Goal: Task Accomplishment & Management: Complete application form

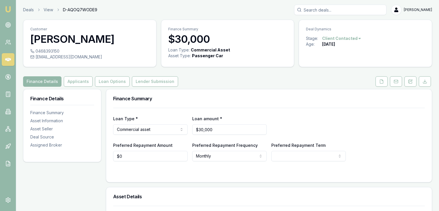
select select
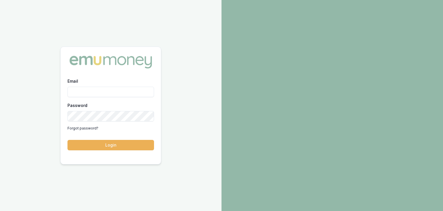
click at [91, 90] on input "Email" at bounding box center [111, 92] width 87 height 10
type input "pinkesh.patel@emumoney.com.au"
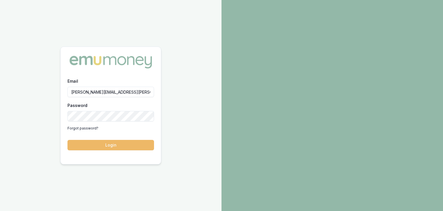
click at [123, 141] on button "Login" at bounding box center [111, 145] width 87 height 10
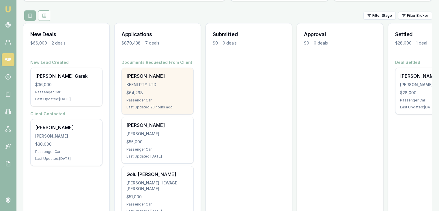
scroll to position [62, 0]
click at [143, 107] on div "Last Updated: 23 hours ago" at bounding box center [157, 107] width 62 height 5
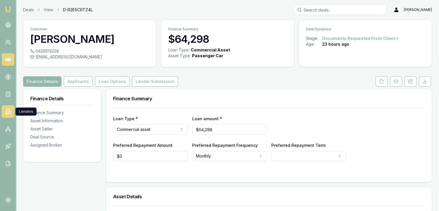
click at [7, 109] on icon at bounding box center [8, 112] width 6 height 6
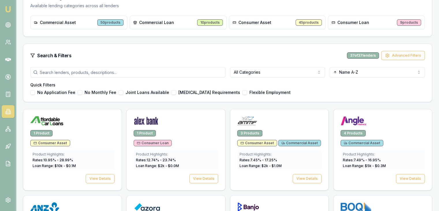
scroll to position [102, 0]
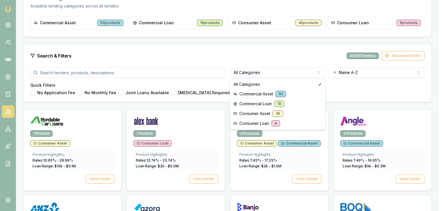
click at [253, 71] on html "Emu Broker Pinkesh Patel Toggle Menu Lenders Directory Browse our directory of …" at bounding box center [221, 3] width 443 height 211
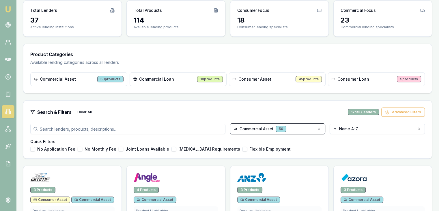
scroll to position [0, 0]
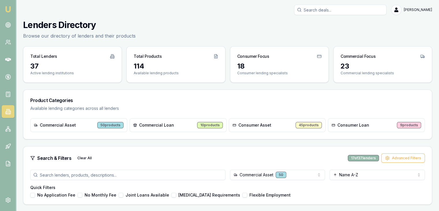
click at [7, 10] on img at bounding box center [8, 9] width 7 height 7
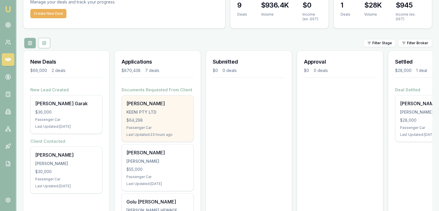
scroll to position [36, 0]
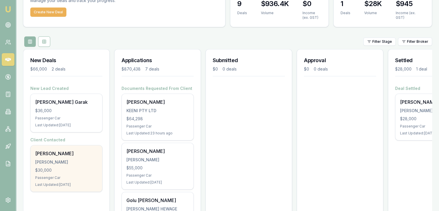
click at [62, 168] on div "$30,000" at bounding box center [66, 170] width 62 height 6
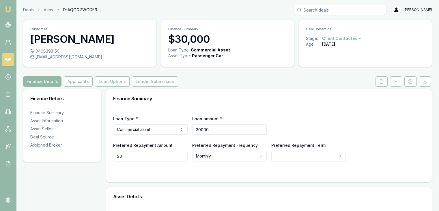
click at [215, 127] on input "30000" at bounding box center [229, 129] width 74 height 10
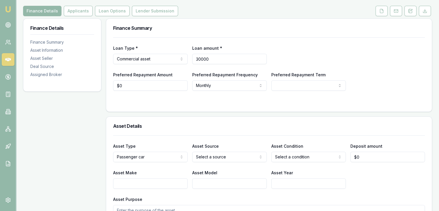
scroll to position [68, 0]
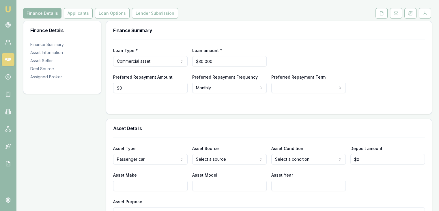
click at [224, 55] on div "Loan amount * $30,000" at bounding box center [229, 57] width 74 height 20
click at [223, 60] on input "30000" at bounding box center [229, 61] width 74 height 10
type input "3"
type input "$36,640"
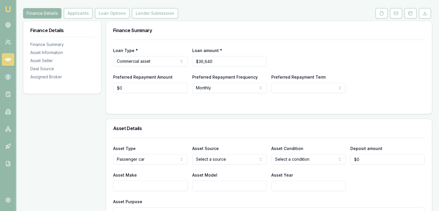
click at [233, 94] on form "Loan Type * Commercial asset Consumer loan Consumer asset Commercial loan Comme…" at bounding box center [269, 73] width 312 height 67
select select "60"
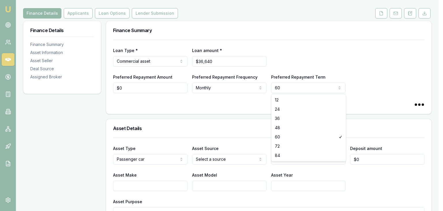
click at [276, 92] on html "Emu Broker Deals View D-AQOQ7WODE9 [PERSON_NAME] Toggle Menu Customer [PERSON_N…" at bounding box center [221, 37] width 443 height 211
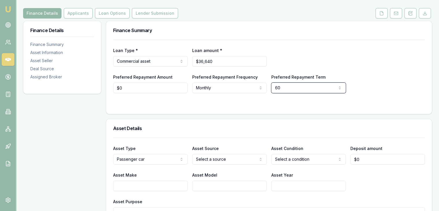
click at [250, 104] on html "Emu Broker Deals View D-AQOQ7WODE9 [PERSON_NAME] Toggle Menu Customer [PERSON_N…" at bounding box center [219, 37] width 439 height 211
click at [178, 85] on input "0" at bounding box center [150, 88] width 74 height 10
type input "$0"
click at [83, 16] on button "Applicants" at bounding box center [78, 13] width 29 height 10
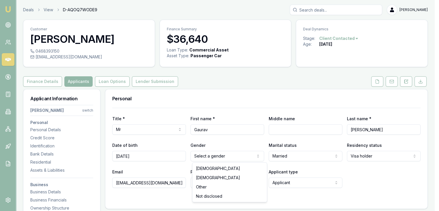
click at [215, 159] on html "Emu Broker Deals View D-AQOQ7WODE9 [PERSON_NAME] Toggle Menu Customer [PERSON_N…" at bounding box center [219, 105] width 439 height 211
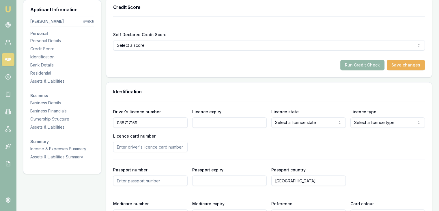
scroll to position [216, 0]
click at [216, 122] on input "Licence expiry" at bounding box center [229, 122] width 74 height 10
click at [202, 122] on input "Licence expiry" at bounding box center [229, 122] width 74 height 10
type input "[DATE]"
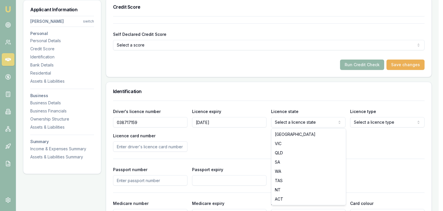
select select "VIC"
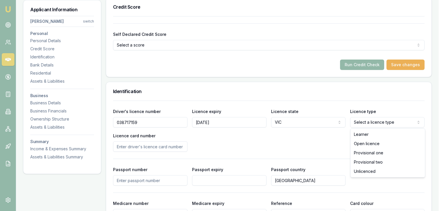
select select "OPEN_LICENCE"
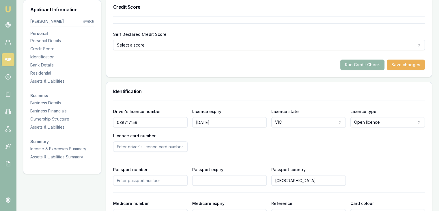
click at [132, 149] on input "Licence card number" at bounding box center [150, 146] width 74 height 10
type input "P2806043"
click at [285, 153] on div "Driver's licence number [DRIVERS_LICENSE_NUMBER] Licence expiry [DATE] Licence …" at bounding box center [269, 171] width 312 height 143
click at [176, 185] on div "Driver's licence number [DRIVERS_LICENSE_NUMBER] Licence expiry [DATE] Licence …" at bounding box center [269, 171] width 312 height 143
click at [176, 182] on input "Passport number" at bounding box center [150, 180] width 74 height 10
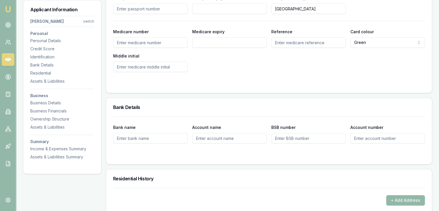
scroll to position [389, 0]
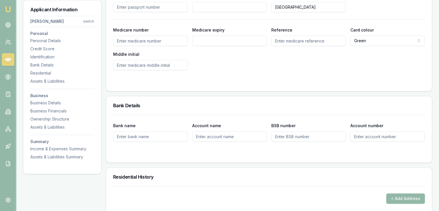
click at [167, 138] on input "Bank name" at bounding box center [150, 136] width 74 height 10
type input "NAB"
type input "Personal Ac"
type input "083520"
click at [356, 136] on input "Account number" at bounding box center [387, 136] width 74 height 10
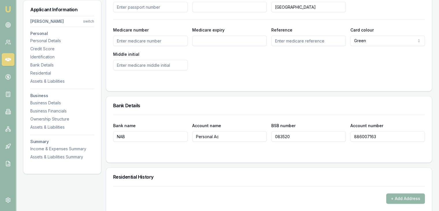
type input "886007163"
click at [344, 156] on div "Bank name NAB Account name Personal Ac BSB number 083520 Account number 8860071…" at bounding box center [269, 139] width 326 height 48
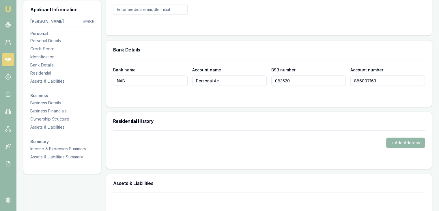
scroll to position [446, 0]
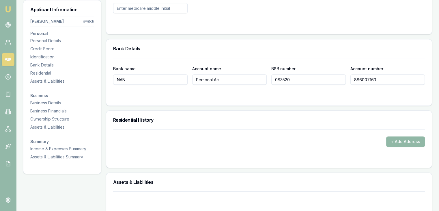
click at [393, 140] on button "+ Add Address" at bounding box center [405, 141] width 39 height 10
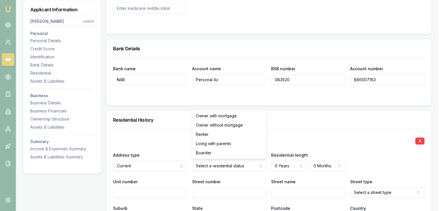
select select "RENTER"
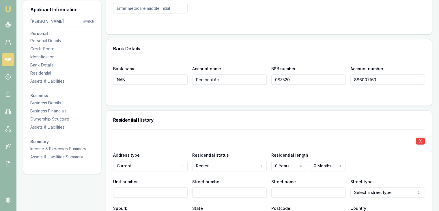
click at [217, 189] on input "Street number" at bounding box center [229, 192] width 74 height 10
type input "10"
type input "spoonbill"
select select "Crescent"
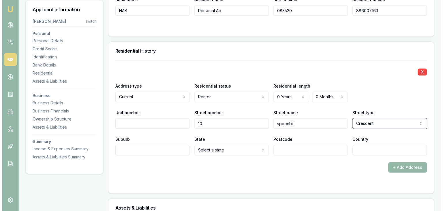
scroll to position [518, 0]
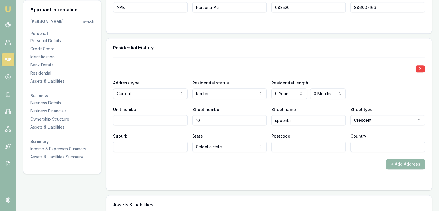
click at [150, 147] on input "Suburb" at bounding box center [150, 146] width 74 height 10
click at [326, 150] on input "Postcode" at bounding box center [308, 146] width 74 height 10
type input "3027"
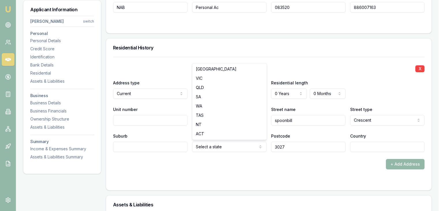
select select "VIC"
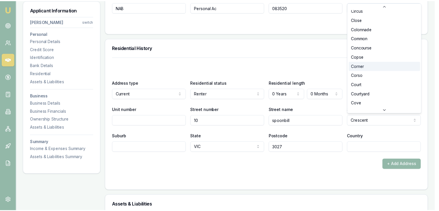
scroll to position [275, 0]
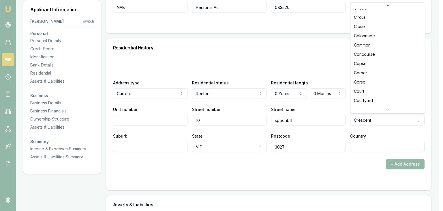
select select "Close"
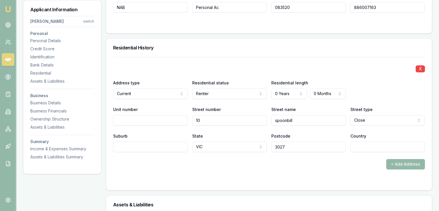
click at [124, 150] on input "Suburb" at bounding box center [150, 146] width 74 height 10
type input "[PERSON_NAME] Landing"
click at [188, 173] on form "X Address type Current Current Previous Residential status Renter Owner with mo…" at bounding box center [269, 120] width 312 height 126
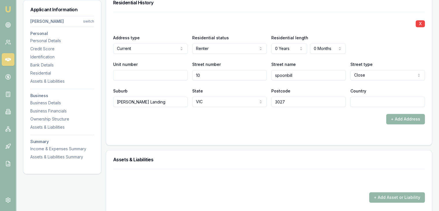
scroll to position [570, 0]
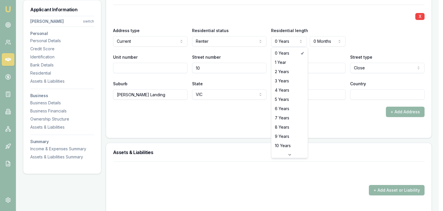
select select "1"
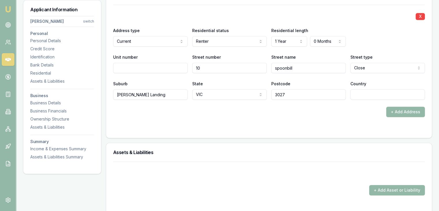
click at [287, 105] on div "X Address type Current Current Previous Residential status Renter Owner with mo…" at bounding box center [269, 61] width 312 height 112
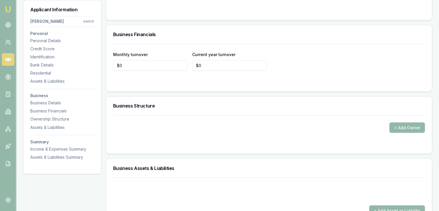
scroll to position [976, 0]
click at [159, 65] on input "0" at bounding box center [150, 64] width 74 height 10
type input "$5,833"
click at [218, 79] on div at bounding box center [269, 81] width 312 height 5
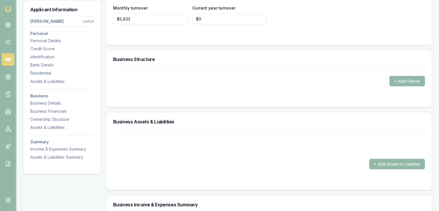
scroll to position [1029, 0]
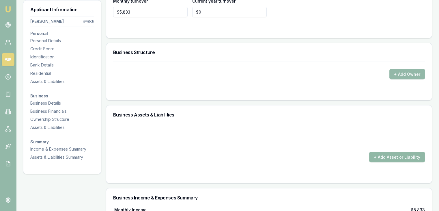
click at [389, 158] on button "+ Add Asset or Liability" at bounding box center [397, 157] width 56 height 10
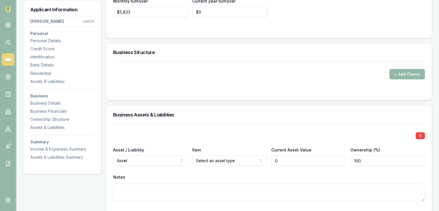
type input "$0"
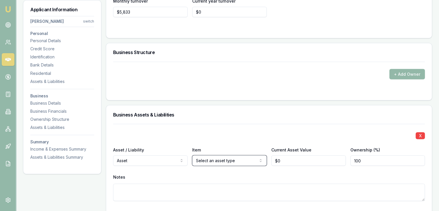
click at [422, 135] on button "X" at bounding box center [420, 135] width 9 height 7
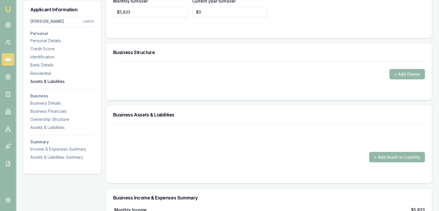
click at [55, 80] on div "Assets & Liabilities" at bounding box center [62, 81] width 64 height 6
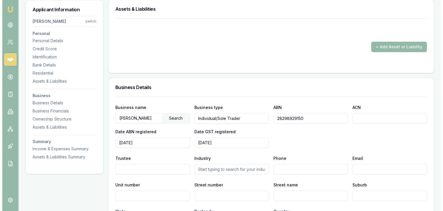
scroll to position [713, 0]
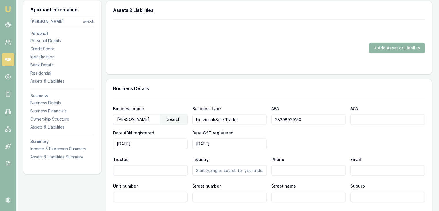
click at [387, 46] on button "+ Add Asset or Liability" at bounding box center [397, 48] width 56 height 10
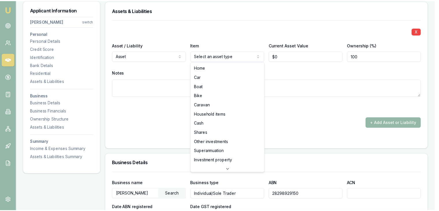
scroll to position [0, 0]
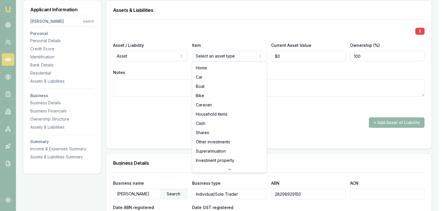
select select "SHARES"
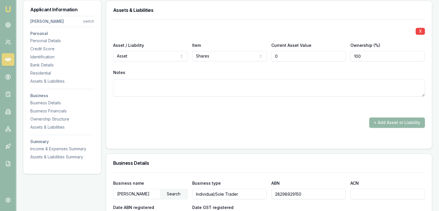
click at [281, 58] on input "0" at bounding box center [308, 56] width 74 height 10
type input "$10,000"
click at [309, 123] on div "+ Add Asset or Liability" at bounding box center [269, 122] width 312 height 10
click at [376, 120] on button "+ Add Asset or Liability" at bounding box center [397, 122] width 56 height 10
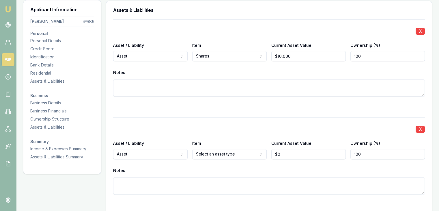
type input "$0"
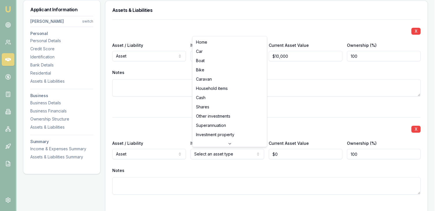
select select "CAR"
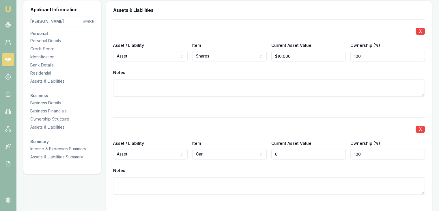
click at [282, 150] on input "0" at bounding box center [308, 154] width 74 height 10
type input "$21,500"
click at [298, 187] on textarea at bounding box center [269, 185] width 312 height 17
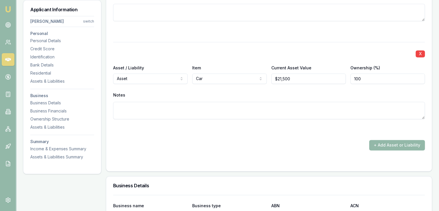
scroll to position [788, 0]
click at [376, 143] on button "+ Add Asset or Liability" at bounding box center [397, 144] width 56 height 10
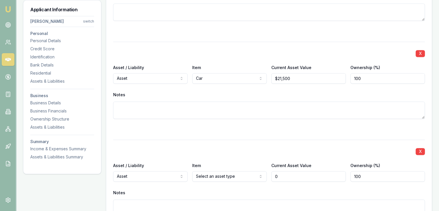
type input "$0"
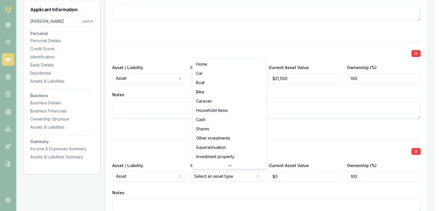
select select "CASH"
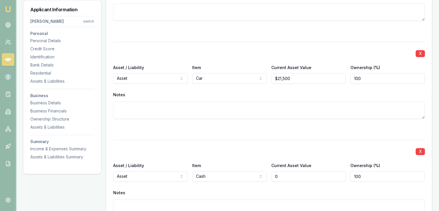
click at [284, 173] on input "0" at bounding box center [308, 176] width 74 height 10
type input "$12,000"
click at [306, 194] on div "Notes" at bounding box center [269, 192] width 312 height 9
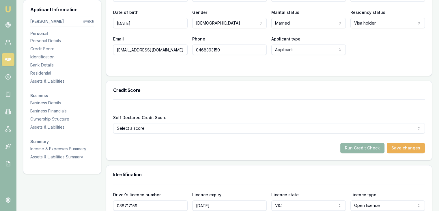
scroll to position [0, 0]
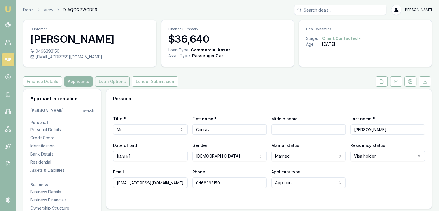
click at [111, 82] on button "Loan Options" at bounding box center [112, 81] width 35 height 10
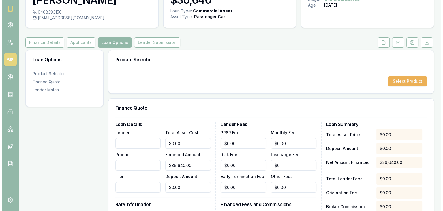
scroll to position [42, 0]
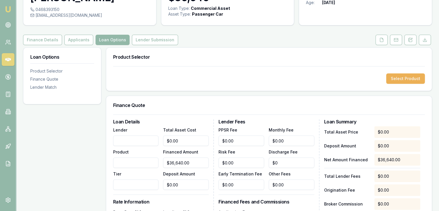
click at [155, 141] on input "Lender" at bounding box center [136, 140] width 46 height 10
click at [398, 77] on button "Select Product" at bounding box center [405, 78] width 39 height 10
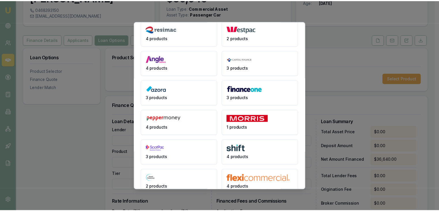
scroll to position [0, 0]
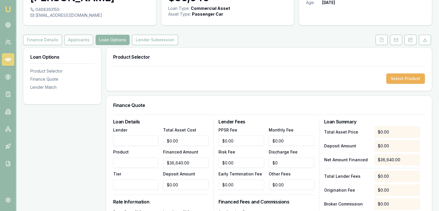
click at [137, 137] on input "Lender" at bounding box center [136, 140] width 46 height 10
type input "Allied Credit"
click at [141, 166] on input "Product" at bounding box center [136, 162] width 46 height 10
click at [162, 82] on div "Select Product" at bounding box center [269, 78] width 312 height 10
click at [118, 166] on input "Product" at bounding box center [136, 162] width 46 height 10
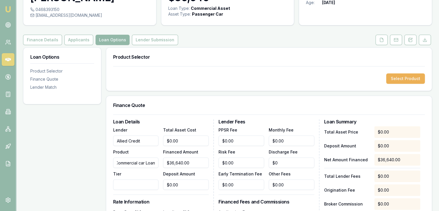
scroll to position [0, 3]
type input "Commercial car Loan"
click at [119, 181] on input "Tier" at bounding box center [136, 184] width 46 height 10
type input "1"
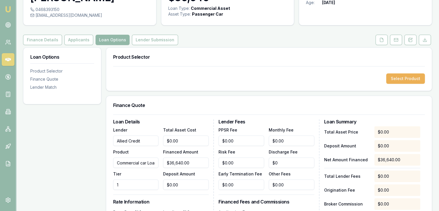
type input "0"
click at [184, 180] on input "0" at bounding box center [186, 184] width 46 height 10
type input "$0.00"
type input "$9,160.00"
click at [251, 189] on input "0" at bounding box center [242, 184] width 46 height 10
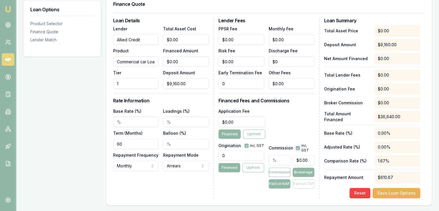
scroll to position [142, 0]
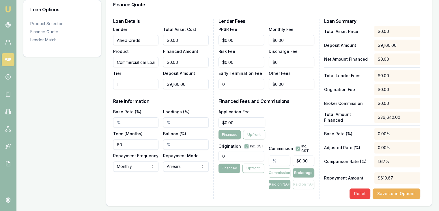
type input "$0.00"
click at [135, 127] on input "Base Rate (%)" at bounding box center [136, 122] width 46 height 10
type input "11.60%"
click at [159, 144] on div "Base Rate (%) 11.60% Loadings (%) Term (Months) 60 Balloon (%) Repayment Freque…" at bounding box center [161, 140] width 96 height 64
click at [174, 122] on input "Loadings (%)" at bounding box center [186, 122] width 46 height 10
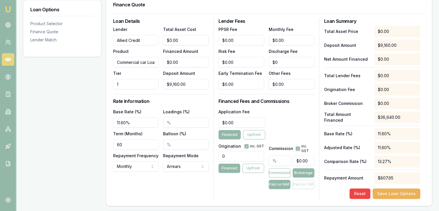
type input "0"
click at [241, 125] on input "0" at bounding box center [242, 122] width 47 height 10
type input "$595.00"
click at [276, 130] on div "Application Fee $595.00 Financed Upfront" at bounding box center [267, 123] width 96 height 31
click at [232, 159] on input "0" at bounding box center [242, 156] width 46 height 10
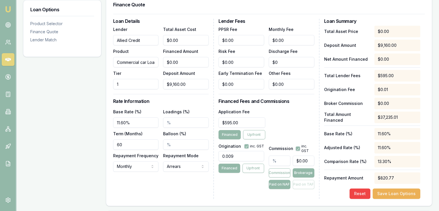
type input "0"
type input "900.00"
click at [292, 125] on div "Application Fee $595.00 Financed Upfront" at bounding box center [267, 123] width 96 height 31
click at [274, 163] on input "text" at bounding box center [280, 160] width 22 height 10
type input "4.00%"
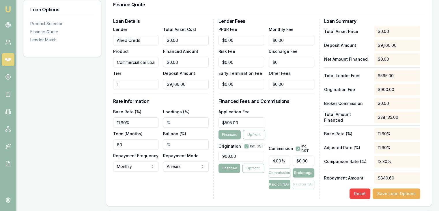
click at [284, 127] on div "Application Fee $595.00 Financed Upfront" at bounding box center [267, 123] width 96 height 31
click at [307, 159] on input "0" at bounding box center [304, 160] width 22 height 10
type input "$0.00"
click at [290, 159] on input "4.00%" at bounding box center [280, 160] width 22 height 10
type input "4"
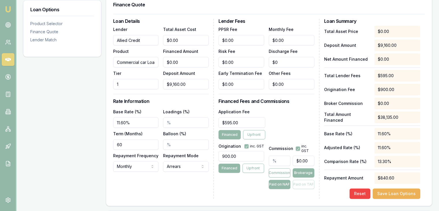
click at [278, 159] on input "text" at bounding box center [280, 160] width 22 height 10
click at [307, 161] on input "0" at bounding box center [304, 160] width 22 height 10
type input "$0.00"
click at [284, 160] on input "text" at bounding box center [280, 160] width 22 height 10
click at [266, 130] on div "Application Fee $595.00 Financed Upfront" at bounding box center [267, 123] width 96 height 31
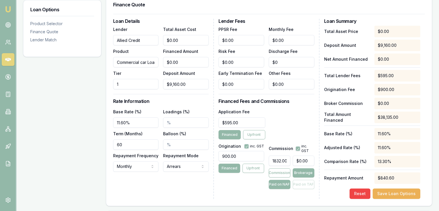
click at [284, 162] on input "1832.00%" at bounding box center [280, 160] width 22 height 10
type input "1"
type input "9"
click at [307, 158] on input "0" at bounding box center [304, 160] width 22 height 10
type input "$0.00"
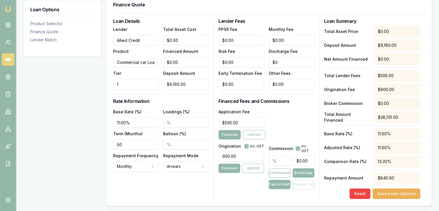
type input "0.00003275109170305677"
type input "0.009"
type input "0.000033842794759825326"
type input "0.0093"
type input "0.0000339155749636099"
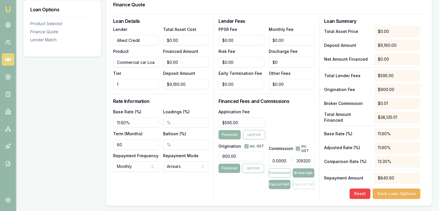
scroll to position [0, 7]
type input "0.00932"
type input "0.000033842794759825326"
type input "0.0093"
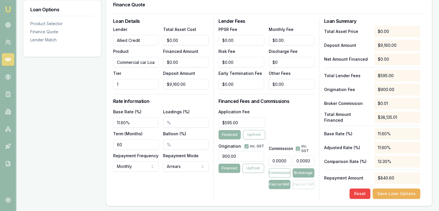
scroll to position [0, 0]
type input "0.00003275109170305677"
type input "$0.00"
type input "0.03275109170305677"
type input "09.00"
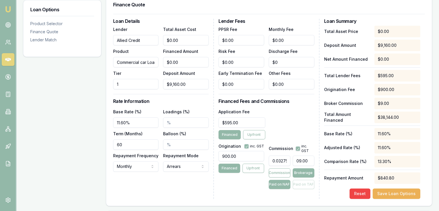
type input "0.3384279475982533"
type input "093.00"
type input "3.39155749636099"
type input "$0.00"
click at [294, 142] on div "Commission inc. GST 3.39155749636099 $0.00 Commission Brokerage Paid on NAF Pai…" at bounding box center [292, 164] width 46 height 47
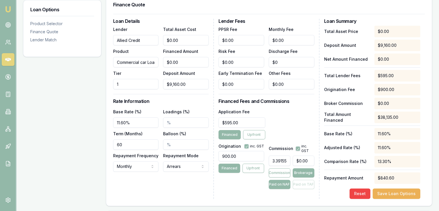
click at [248, 185] on div "Origination inc. GST 900.00 Financed Upfront" at bounding box center [242, 164] width 46 height 47
click at [400, 194] on button "Save Loan Options" at bounding box center [397, 193] width 48 height 10
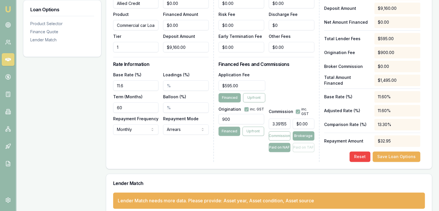
scroll to position [195, 0]
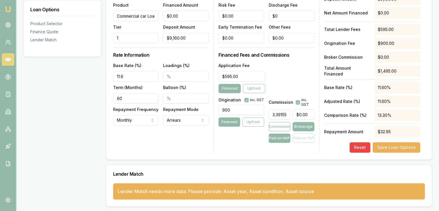
click at [297, 192] on div "Lender Match needs more data. Please provide: Asset year, Asset condition, Asse…" at bounding box center [216, 191] width 196 height 7
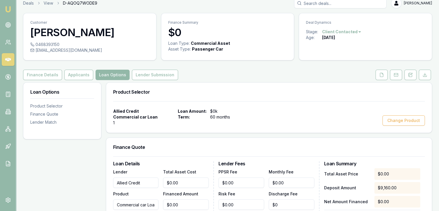
scroll to position [0, 0]
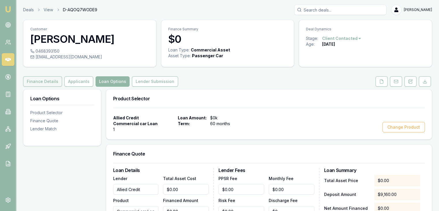
click at [45, 86] on button "Finance Details" at bounding box center [42, 81] width 39 height 10
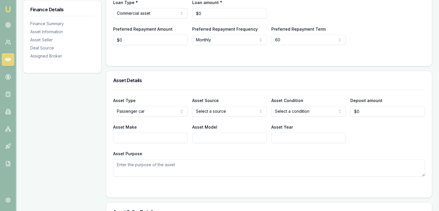
scroll to position [120, 0]
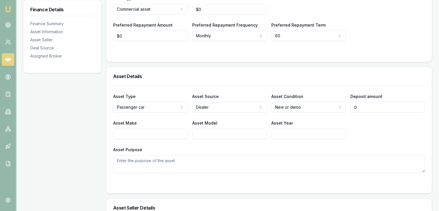
click at [366, 109] on input "0" at bounding box center [387, 107] width 74 height 10
type input "$9,160"
click at [279, 136] on input "Asset Year" at bounding box center [308, 133] width 74 height 10
type input "2025"
click at [234, 129] on input "Asset Model" at bounding box center [229, 133] width 74 height 10
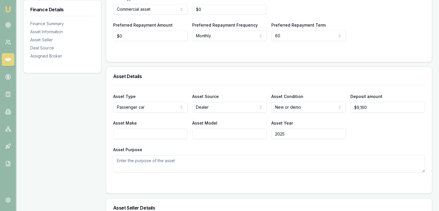
click at [161, 132] on input "Asset Make" at bounding box center [150, 133] width 74 height 10
type input "HAVAL"
type input "Julion"
click at [193, 148] on div "Asset Purpose" at bounding box center [269, 159] width 312 height 27
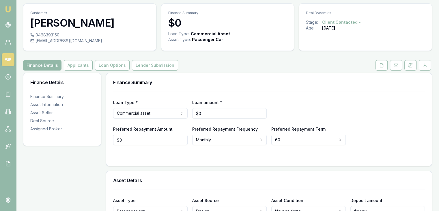
scroll to position [16, 0]
click at [149, 64] on button "Lender Submission" at bounding box center [155, 66] width 46 height 10
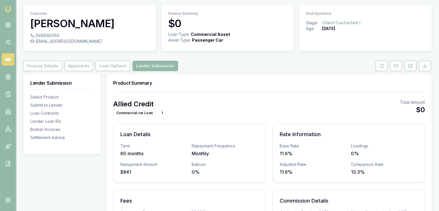
click at [154, 67] on button "Lender Submission" at bounding box center [156, 66] width 46 height 10
click at [102, 63] on button "Loan Options" at bounding box center [113, 66] width 35 height 10
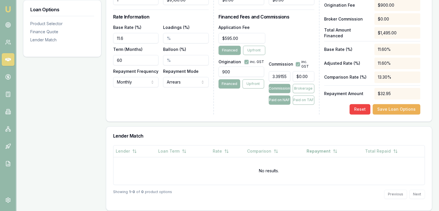
scroll to position [237, 0]
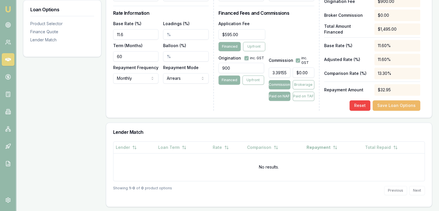
click at [388, 105] on button "Save Loan Options" at bounding box center [397, 105] width 48 height 10
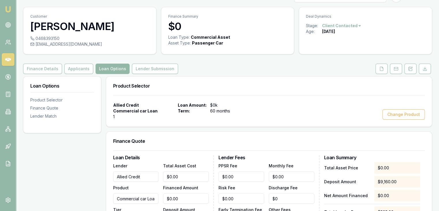
scroll to position [7, 0]
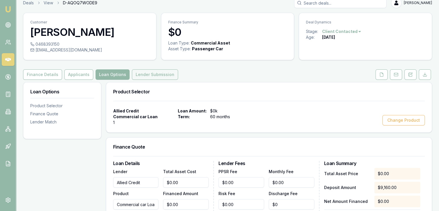
click at [152, 71] on button "Lender Submission" at bounding box center [155, 74] width 46 height 10
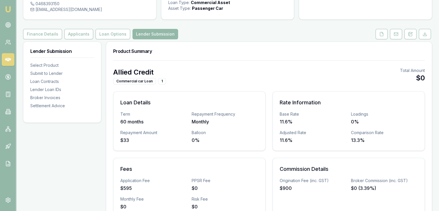
scroll to position [46, 0]
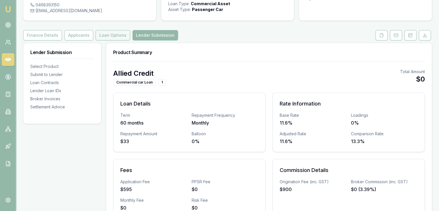
click at [112, 33] on button "Loan Options" at bounding box center [113, 35] width 35 height 10
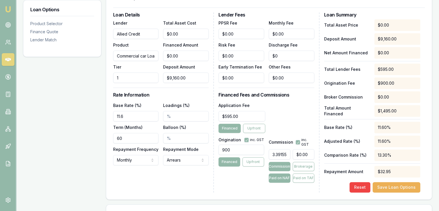
scroll to position [156, 0]
click at [300, 153] on input "0" at bounding box center [304, 153] width 22 height 10
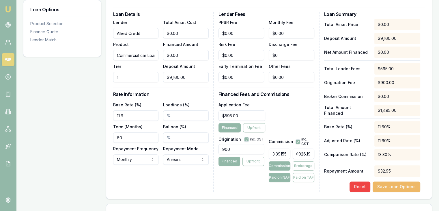
type input "$0.00"
click at [404, 184] on button "Save Loan Options" at bounding box center [397, 186] width 48 height 10
type input "0"
click at [187, 32] on input "0" at bounding box center [186, 33] width 46 height 10
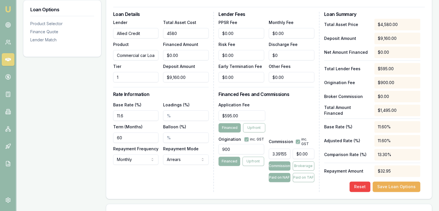
type input "45800"
type input "$36,640.00"
type input "$1,242.67"
type input "$45,800.00"
click at [180, 92] on h3 "Rate Information" at bounding box center [161, 94] width 96 height 5
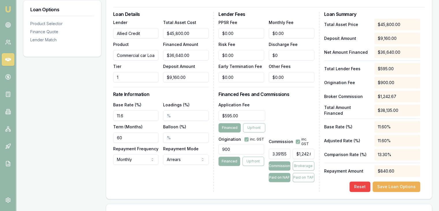
click at [279, 152] on input "3.39155749636099" at bounding box center [280, 153] width 22 height 10
type input "3.9155749636099"
type input "$1,434.67"
type input "3.19155749636099"
type input "$1,169.39"
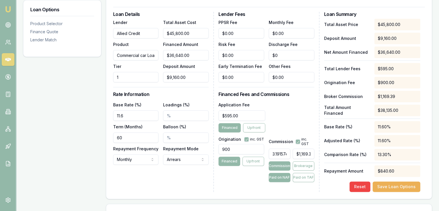
type input "3.191749636099"
type input "$1,169.46"
type input "3.19749636099"
type input "$1,171.56"
type input "3.1749636099"
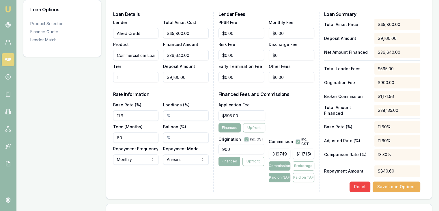
type input "$1,163.31"
type input "3.749636099"
type input "$1,373.87"
type input "3.74963"
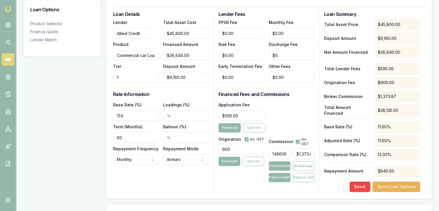
type input "$1,373.86"
type input "3.7496"
type input "$1,373.85"
type input "3.749"
type input "$1,373.63"
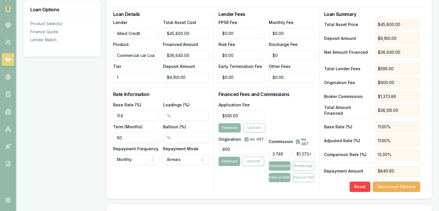
type input "3.74"
type input "$1,370.34"
type input "3.7"
type input "$1,355.68"
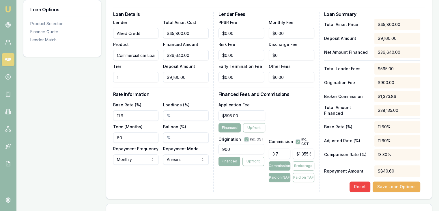
type input "3"
type input "$1,099.20"
type input "$0.00"
type input "3"
type input "$1,099.20"
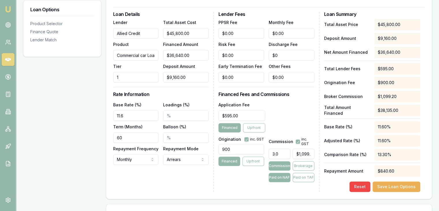
type input "3.02"
type input "$1,106.53"
type input "3"
type input "$1,099.20"
type input "3.01"
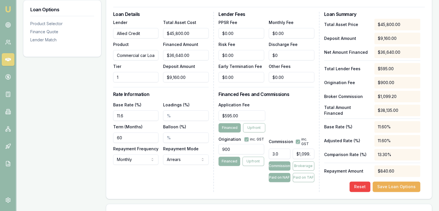
type input "$1,102.86"
type input "3"
type input "$1,099.20"
type input "$0.00"
type input "0"
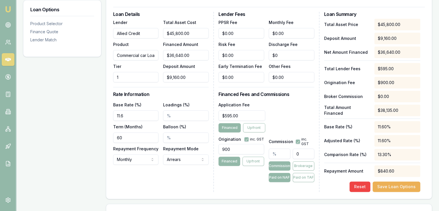
click at [309, 152] on input "0" at bounding box center [304, 153] width 22 height 10
type input "0.0036390101892285302"
type input "01"
type input "0.0363901018922853"
type input "010"
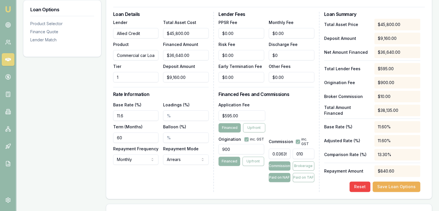
type input "0.37117903930131"
type input "0102"
type input "3.7336244541484715"
type input "01026."
type input "3.733988355167394"
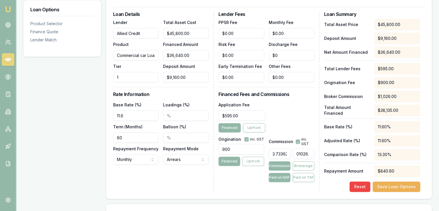
type input "01026.1"
type input "3.7343158660844256"
type input "$1,368.25"
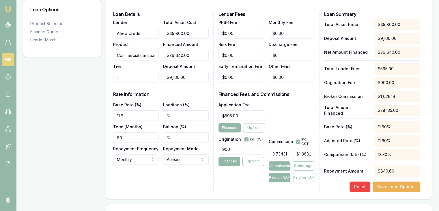
click at [296, 121] on div "Application Fee $595.00 Financed Upfront" at bounding box center [267, 116] width 96 height 31
click at [298, 143] on button "button" at bounding box center [298, 141] width 5 height 5
checkbox input "false"
type input "1368"
click at [309, 155] on input "1368" at bounding box center [304, 153] width 22 height 10
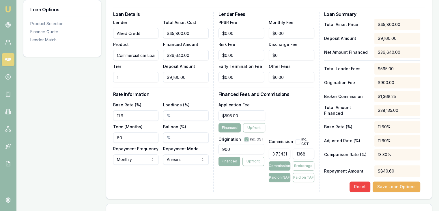
type input "0.4949053857350801"
type input "136"
type input "0.04730713245997088"
type input "13"
type input "0.0036390101892285302"
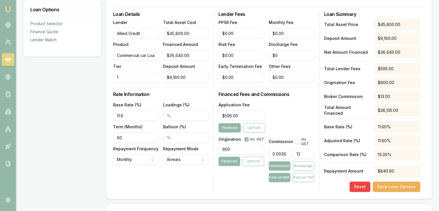
type input "1"
type input "0.0363901018922853"
type input "10"
type input "0.37117903930131"
type input "102"
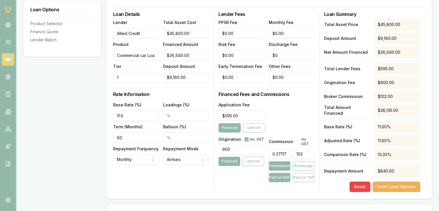
type input "3.7336244541484715"
type input "1026."
type input "3.733988355167394"
type input "1026.1"
type input "3.7343158660844256"
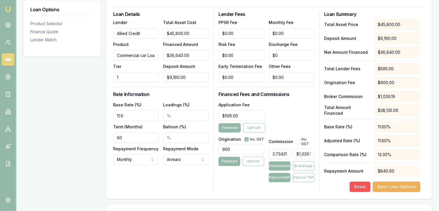
type input "$1,368.25"
click at [355, 184] on button "Reset" at bounding box center [360, 186] width 21 height 10
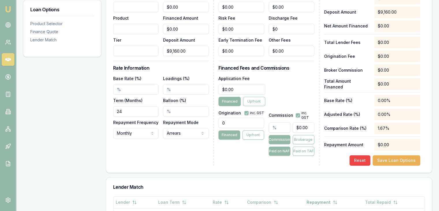
scroll to position [176, 0]
click at [406, 160] on button "Save Loan Options" at bounding box center [397, 160] width 48 height 10
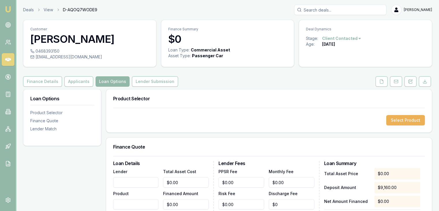
scroll to position [42, 0]
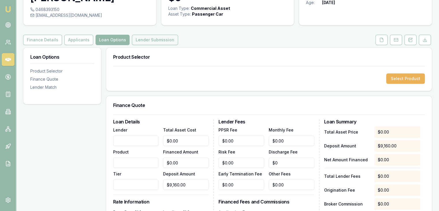
click at [148, 42] on button "Lender Submission" at bounding box center [155, 40] width 46 height 10
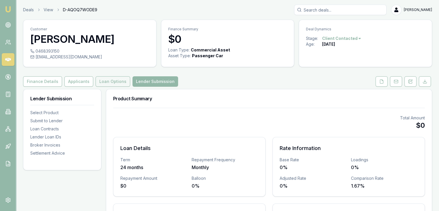
click at [110, 83] on button "Loan Options" at bounding box center [113, 81] width 35 height 10
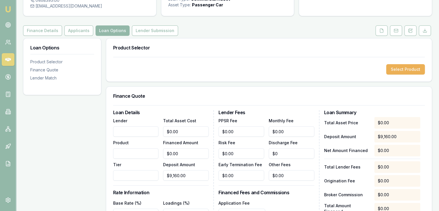
scroll to position [58, 0]
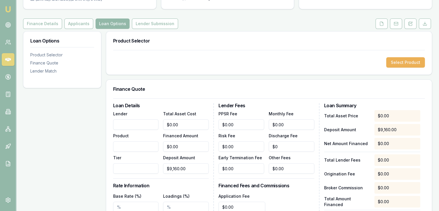
click at [149, 122] on input "Lender" at bounding box center [136, 124] width 46 height 10
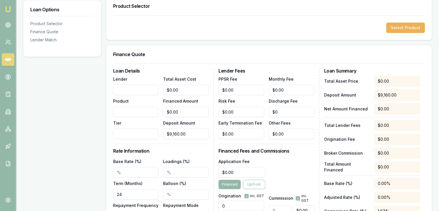
scroll to position [92, 0]
click at [134, 88] on input "Lender" at bounding box center [136, 90] width 46 height 10
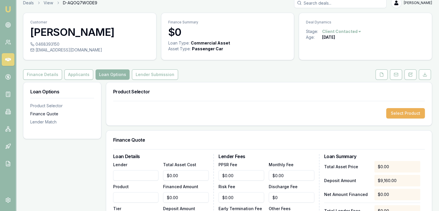
scroll to position [6, 0]
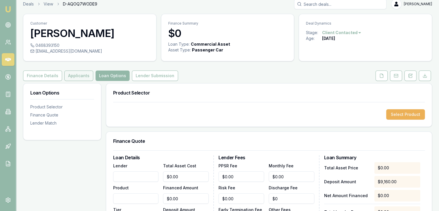
click at [75, 74] on button "Applicants" at bounding box center [78, 75] width 29 height 10
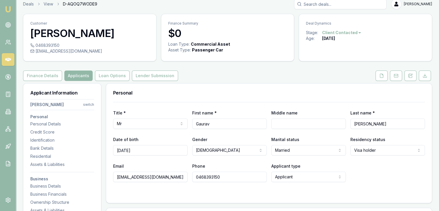
click at [75, 74] on button "Applicants" at bounding box center [78, 75] width 28 height 10
click at [111, 75] on button "Loan Options" at bounding box center [112, 75] width 35 height 10
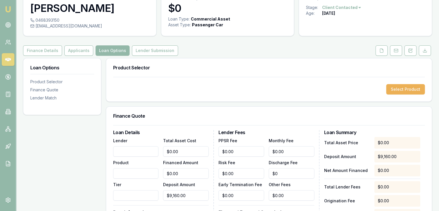
scroll to position [37, 0]
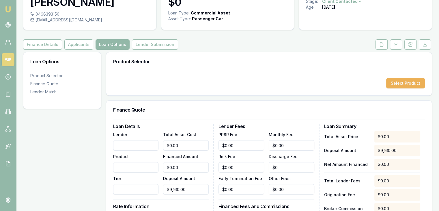
click at [127, 147] on input "Lender" at bounding box center [136, 145] width 46 height 10
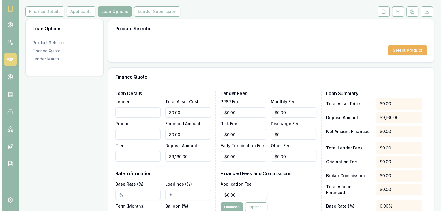
scroll to position [0, 0]
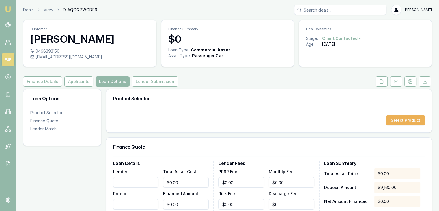
click at [134, 185] on input "Lender" at bounding box center [136, 182] width 46 height 10
click at [404, 117] on button "Select Product" at bounding box center [405, 120] width 39 height 10
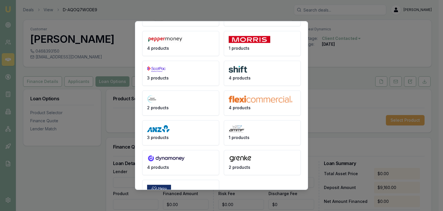
scroll to position [118, 0]
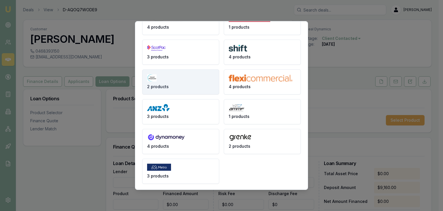
click at [152, 72] on button "2 products" at bounding box center [180, 81] width 77 height 25
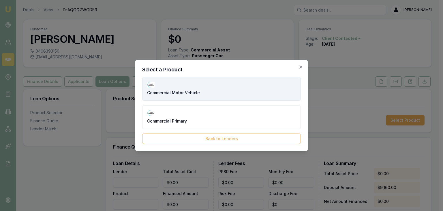
click at [169, 89] on button "Commercial Motor Vehicle" at bounding box center [221, 89] width 159 height 24
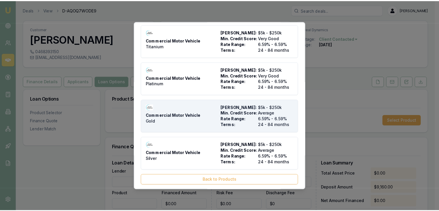
scroll to position [16, 0]
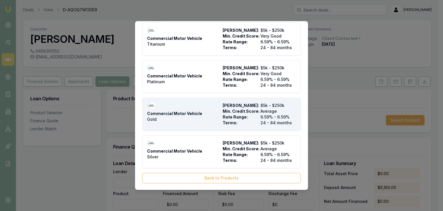
click at [178, 109] on div "Commercial Motor Vehicle Gold" at bounding box center [183, 113] width 73 height 23
type input "The Asset Financier"
type input "Commercial Motor Vehicle"
type input "Gold"
type input "6.59"
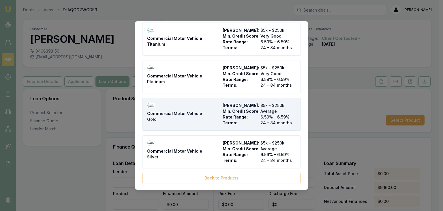
type input "$12.95"
type input "$1,000.00"
type input "$595.00"
type input "4.5"
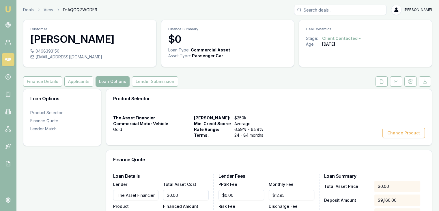
click at [178, 109] on div "The Asset Financier Commercial Motor Vehicle Gold Max Loan Amount: $250k Min. C…" at bounding box center [269, 126] width 326 height 37
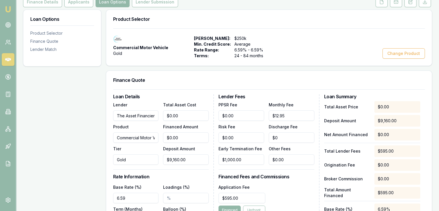
scroll to position [80, 0]
click at [180, 117] on input "0" at bounding box center [186, 115] width 46 height 10
type input "045800"
type input "$36,640.00"
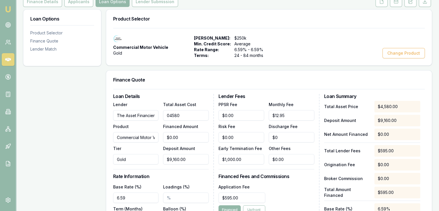
type input "$1,648.80"
type input "$45,800.00"
click at [187, 86] on div "Finance Quote" at bounding box center [269, 79] width 326 height 18
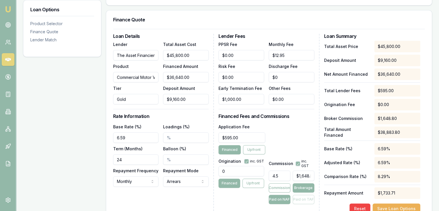
scroll to position [143, 0]
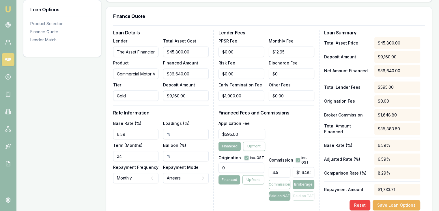
click at [143, 159] on input "24" at bounding box center [136, 156] width 46 height 10
type input "060"
click at [66, 144] on div "Loan Options Product Selector Finance Quote Lender Match" at bounding box center [62, 126] width 78 height 361
click at [411, 205] on button "Save Loan Options" at bounding box center [397, 205] width 48 height 10
drag, startPoint x: 177, startPoint y: 135, endPoint x: 139, endPoint y: 131, distance: 38.2
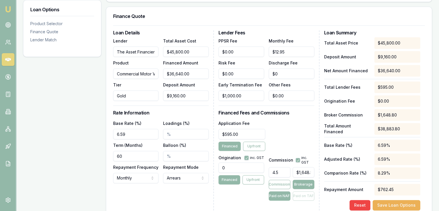
click at [139, 131] on div "Base Rate (%) 6.59 Loadings (%) Term (Months) 60 Balloon (%) Repayment Frequenc…" at bounding box center [161, 152] width 96 height 64
click at [139, 131] on input "6.59" at bounding box center [136, 134] width 46 height 10
type input "6"
type input "11.60%"
click at [81, 181] on div "Loan Options Product Selector Finance Quote Lender Match" at bounding box center [62, 166] width 78 height 440
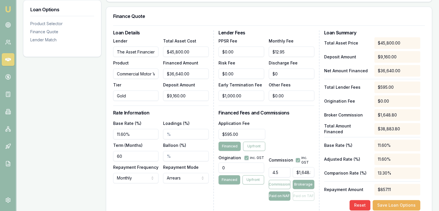
click at [173, 135] on input "Loadings (%)" at bounding box center [186, 134] width 46 height 10
click at [388, 172] on div "13.30%" at bounding box center [397, 173] width 46 height 12
click at [286, 139] on div "Application Fee $595.00 Financed Upfront" at bounding box center [267, 135] width 96 height 31
type input "1648"
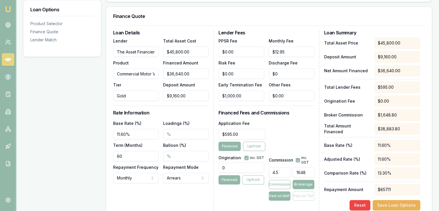
click at [308, 170] on input "1648" at bounding box center [304, 172] width 22 height 10
type input "0.5967976710334789"
type input "164"
type input "0.058224163027656484"
type input "16"
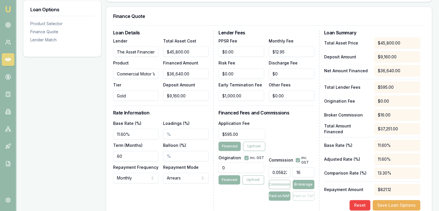
type input "0.0036390101892285302"
type input "$0.00"
type input "0.0000036390101892285297"
type input "$0.00"
type input "0.0363901018922853"
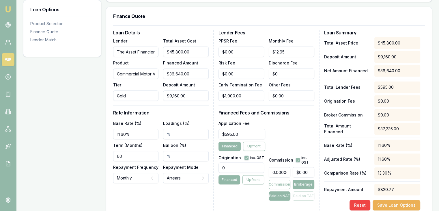
type input "10.00"
type input "0.37481804949053854"
type input "103.00"
type input "3.755458515283843"
type input "1032..00"
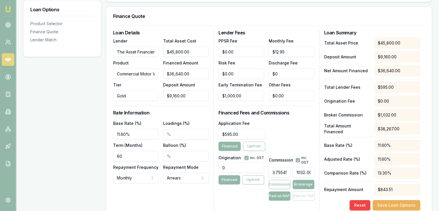
type input "3.7576419213973797"
type input "1032.6.00"
type input "3.7579330422125183"
click at [298, 136] on div "Application Fee $595.00 Financed Upfront" at bounding box center [267, 135] width 96 height 31
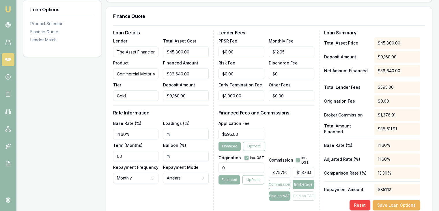
type input "1376"
click at [306, 172] on input "1376" at bounding box center [304, 172] width 22 height 10
type input "0.4985443959243086"
type input "0.0"
type input "0.03275109170305677"
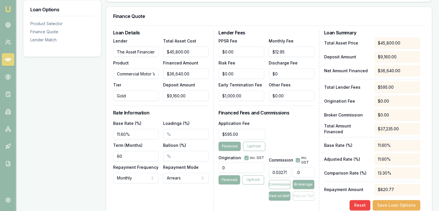
type input "9.0"
type input "0.3384279475982533"
type input "93.0"
type input "3.39155749636099"
type input "932.0"
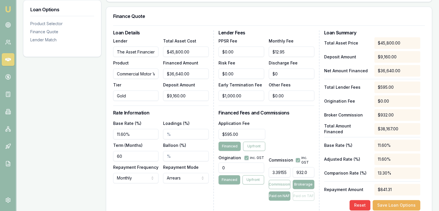
type input "3.394832605531296"
type input "$1,243.87"
click at [301, 133] on div "Application Fee $595.00 Financed Upfront" at bounding box center [267, 135] width 96 height 31
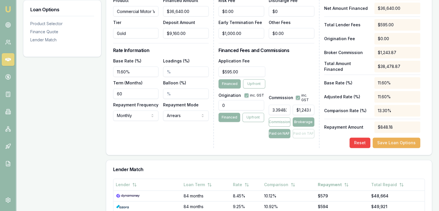
scroll to position [206, 0]
click at [397, 138] on button "Save Loan Options" at bounding box center [397, 142] width 48 height 10
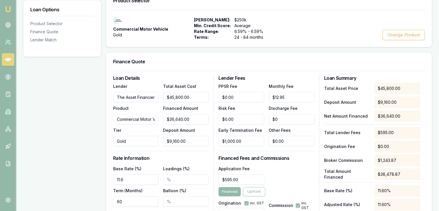
scroll to position [76, 0]
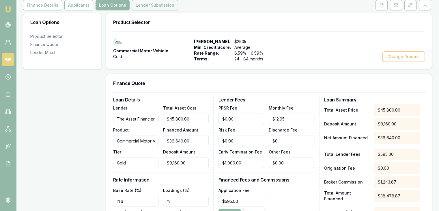
click at [141, 6] on button "Lender Submission" at bounding box center [155, 5] width 46 height 10
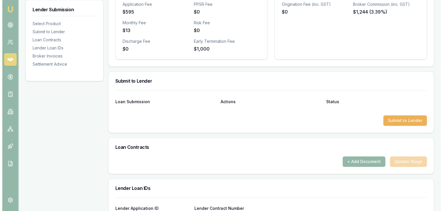
scroll to position [224, 0]
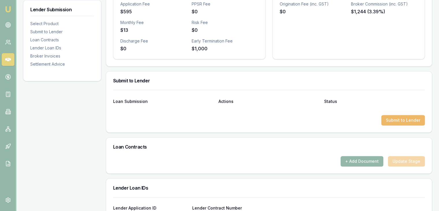
click at [395, 120] on button "Submit to Lender" at bounding box center [403, 120] width 44 height 10
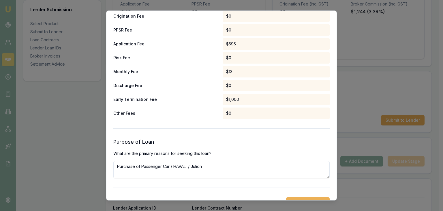
scroll to position [317, 0]
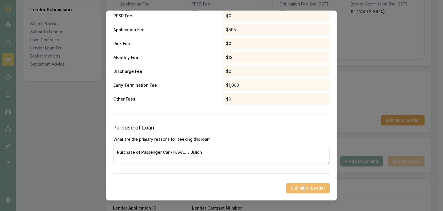
drag, startPoint x: 301, startPoint y: 193, endPoint x: 300, endPoint y: 189, distance: 5.1
click at [300, 189] on div "Preliminary Assessment Please complete the following assessment to submit to th…" at bounding box center [221, 106] width 231 height 190
click at [300, 189] on button "Submit to Lender" at bounding box center [308, 188] width 44 height 10
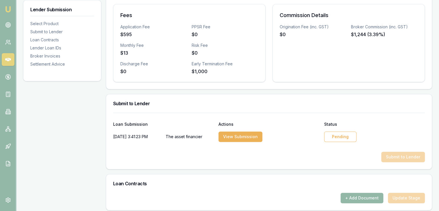
scroll to position [203, 0]
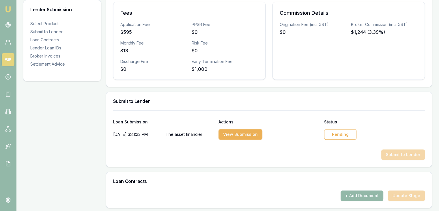
click at [340, 132] on div "Pending" at bounding box center [340, 134] width 32 height 10
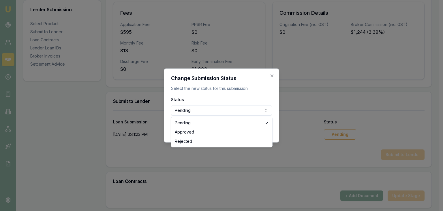
select select "APPROVED"
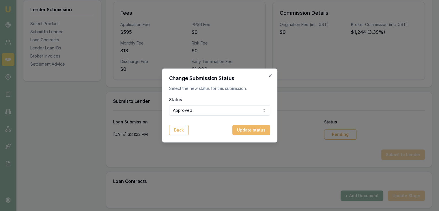
click at [245, 128] on button "Update status" at bounding box center [251, 130] width 38 height 10
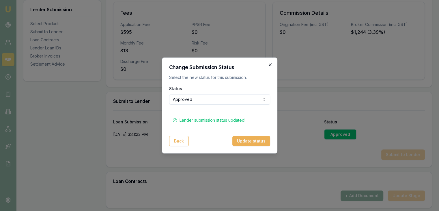
click at [268, 64] on icon "button" at bounding box center [270, 64] width 5 height 5
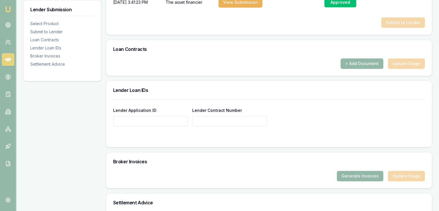
scroll to position [398, 0]
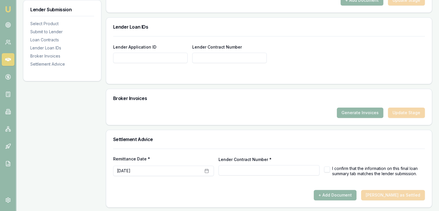
click at [328, 166] on button "button" at bounding box center [327, 169] width 6 height 6
click at [278, 165] on input "Lender Contract Number *" at bounding box center [269, 170] width 101 height 10
checkbox input "false"
type input "574785"
click at [219, 143] on div "Settlement Advice" at bounding box center [269, 139] width 326 height 18
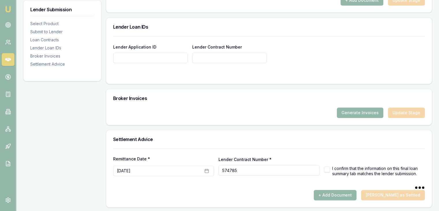
click at [329, 166] on button "button" at bounding box center [327, 169] width 6 height 6
checkbox input "true"
type input "574785"
click at [328, 169] on button "button" at bounding box center [327, 169] width 6 height 6
click at [341, 193] on button "+ Add Document" at bounding box center [335, 195] width 43 height 10
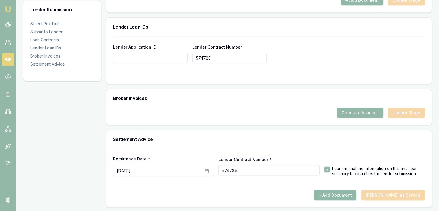
checkbox input "false"
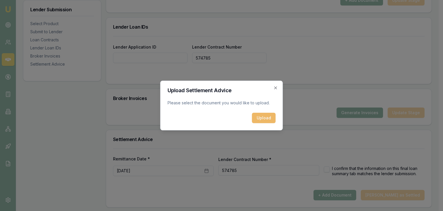
click at [262, 122] on button "Upload" at bounding box center [264, 118] width 24 height 10
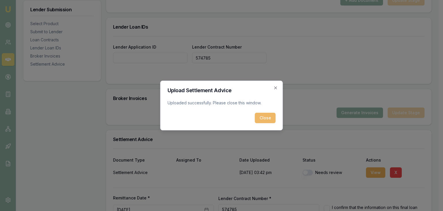
click at [262, 118] on button "Close" at bounding box center [265, 118] width 21 height 10
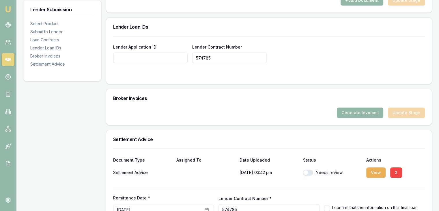
click at [310, 174] on button "button" at bounding box center [308, 172] width 10 height 6
checkbox input "true"
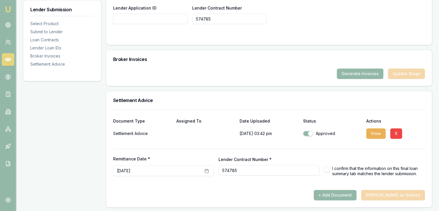
click at [325, 168] on button "button" at bounding box center [327, 169] width 6 height 6
checkbox input "true"
click at [311, 187] on div at bounding box center [269, 187] width 312 height 5
click at [381, 192] on div "+ Add Document Mark Deal as Settled" at bounding box center [269, 195] width 312 height 10
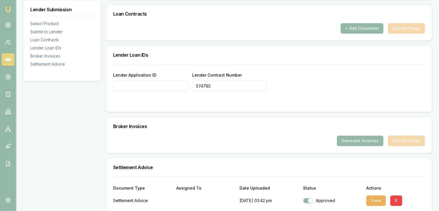
scroll to position [370, 0]
click at [172, 87] on input "Lender Application ID" at bounding box center [150, 86] width 74 height 10
type input "574785"
click at [246, 129] on div "Broker Invoices" at bounding box center [269, 127] width 326 height 18
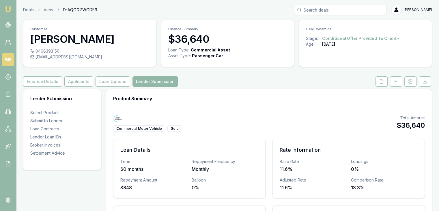
scroll to position [0, 0]
click at [383, 82] on icon at bounding box center [381, 81] width 5 height 5
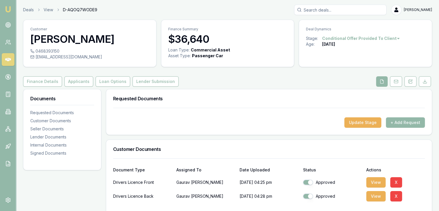
click at [383, 82] on icon at bounding box center [382, 81] width 5 height 5
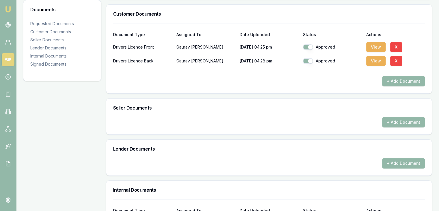
scroll to position [133, 0]
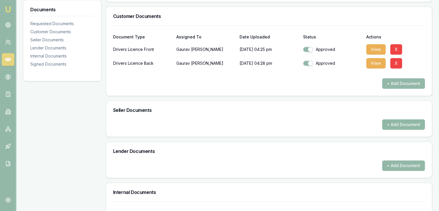
click at [388, 126] on button "+ Add Document" at bounding box center [403, 124] width 43 height 10
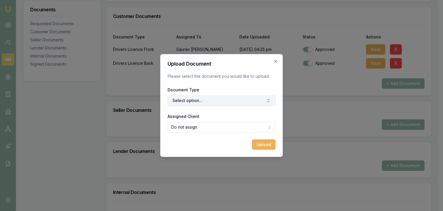
click at [234, 98] on button "Select option..." at bounding box center [222, 100] width 108 height 10
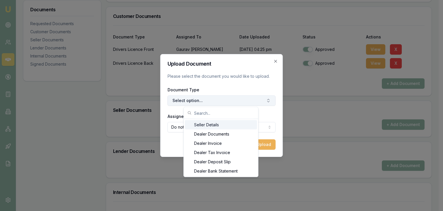
click at [234, 98] on button "Select option..." at bounding box center [222, 100] width 108 height 10
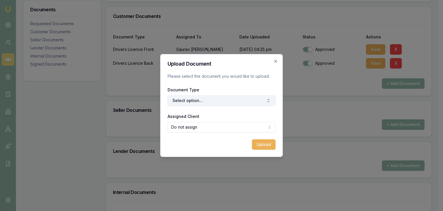
click at [234, 98] on button "Select option..." at bounding box center [222, 100] width 108 height 10
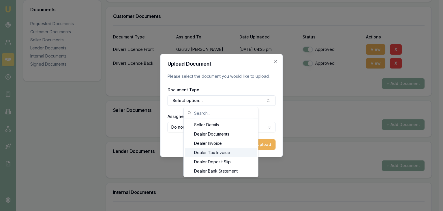
click at [232, 148] on div "Dealer Tax Invoice" at bounding box center [221, 152] width 72 height 9
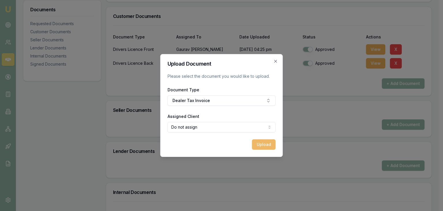
click at [258, 146] on button "Upload" at bounding box center [264, 144] width 24 height 10
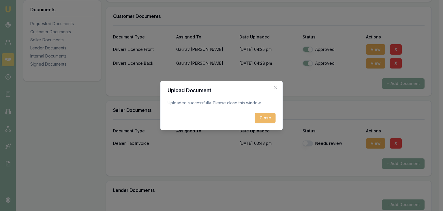
click at [261, 118] on button "Close" at bounding box center [265, 118] width 21 height 10
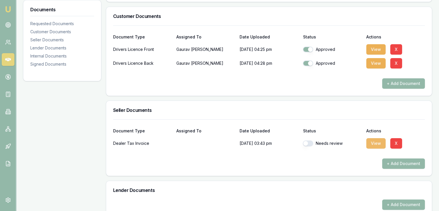
click at [373, 146] on button "View" at bounding box center [375, 143] width 19 height 10
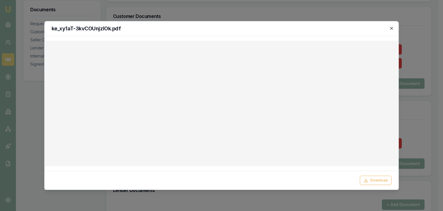
click at [393, 28] on icon "button" at bounding box center [391, 28] width 5 height 5
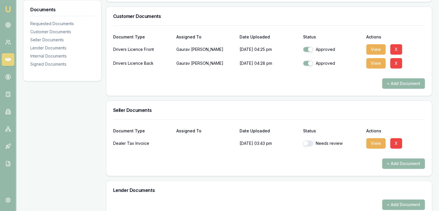
click at [311, 143] on button "button" at bounding box center [308, 143] width 10 height 6
checkbox input "true"
click at [390, 80] on button "+ Add Document" at bounding box center [403, 83] width 43 height 10
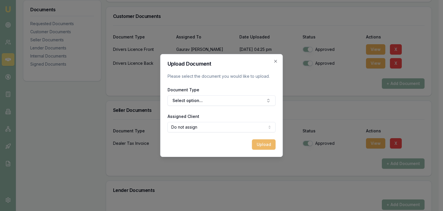
click at [264, 148] on button "Upload" at bounding box center [264, 144] width 24 height 10
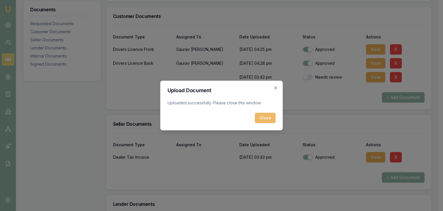
click at [270, 119] on button "Close" at bounding box center [265, 118] width 21 height 10
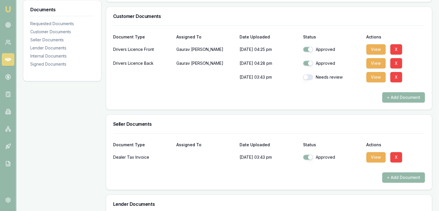
click at [308, 76] on button "button" at bounding box center [308, 77] width 10 height 6
checkbox input "true"
click at [315, 98] on div "+ Add Document" at bounding box center [269, 97] width 312 height 10
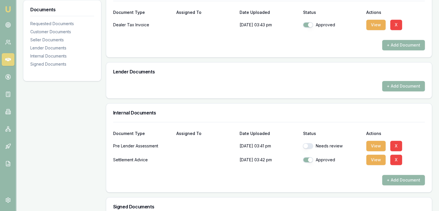
scroll to position [282, 0]
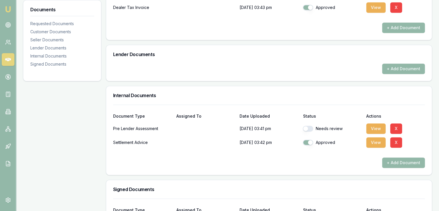
click at [311, 130] on button "button" at bounding box center [308, 129] width 10 height 6
checkbox input "true"
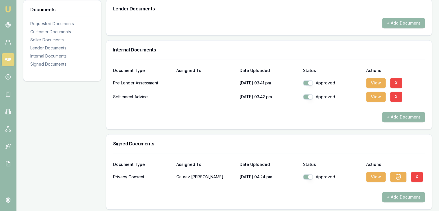
scroll to position [330, 0]
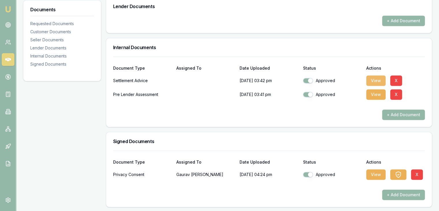
click at [373, 80] on button "View" at bounding box center [375, 80] width 19 height 10
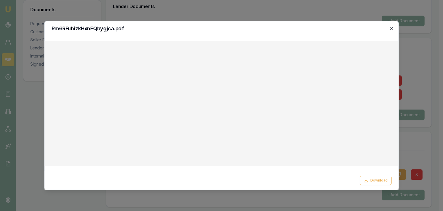
click at [391, 30] on icon "button" at bounding box center [391, 28] width 5 height 5
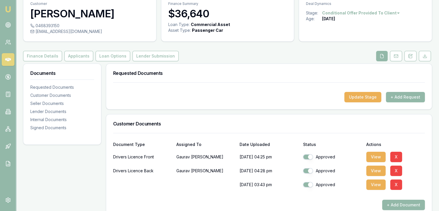
scroll to position [0, 0]
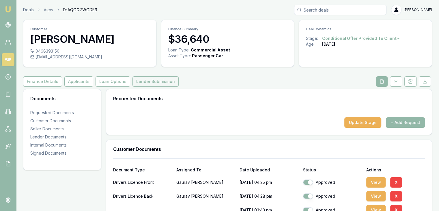
click at [151, 78] on button "Lender Submission" at bounding box center [156, 81] width 46 height 10
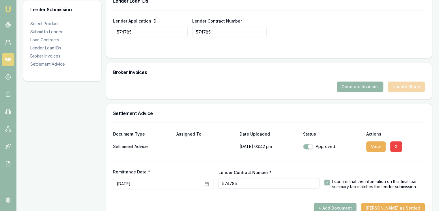
scroll to position [437, 0]
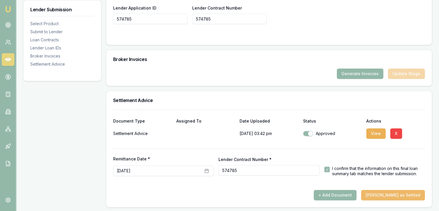
click at [393, 197] on button "[PERSON_NAME] as Settled" at bounding box center [393, 195] width 64 height 10
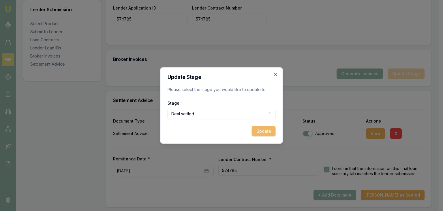
click at [256, 133] on button "Update" at bounding box center [264, 131] width 24 height 10
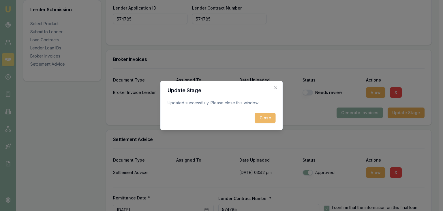
click at [261, 115] on button "Close" at bounding box center [265, 118] width 21 height 10
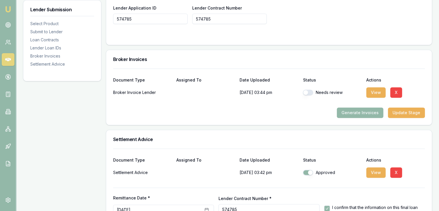
click at [306, 92] on button "button" at bounding box center [308, 92] width 10 height 6
checkbox input "true"
click at [374, 90] on button "View" at bounding box center [375, 92] width 19 height 10
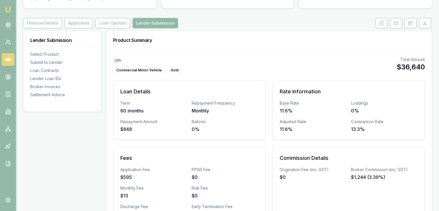
scroll to position [9, 0]
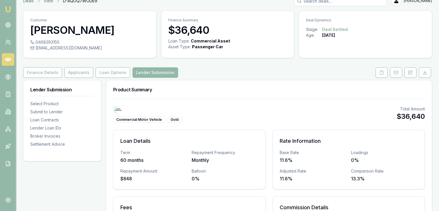
click at [8, 7] on img at bounding box center [8, 9] width 7 height 7
